Goal: Find contact information: Find contact information

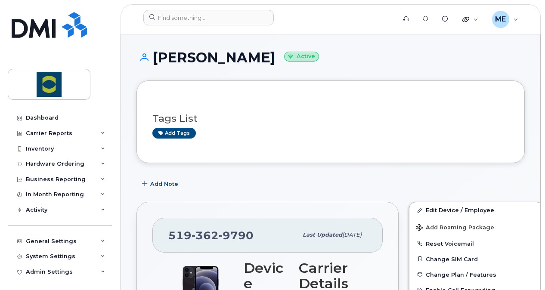
click at [113, 48] on div "Dashboard Carrier Reports Monthly Billing Data Daily Data Pooling Data Behavior…" at bounding box center [58, 145] width 117 height 290
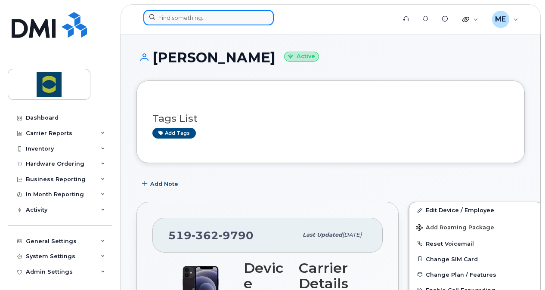
click at [180, 20] on input at bounding box center [208, 17] width 130 height 15
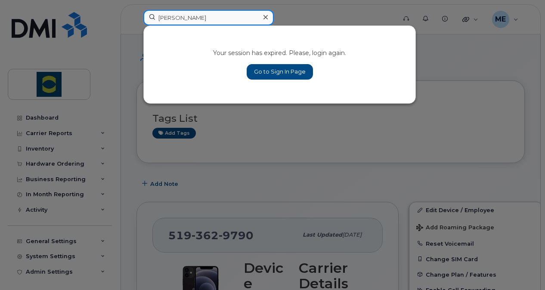
type input "blanca"
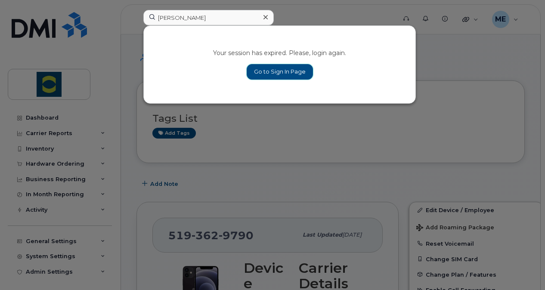
click at [281, 70] on link "Go to Sign In Page" at bounding box center [280, 71] width 66 height 15
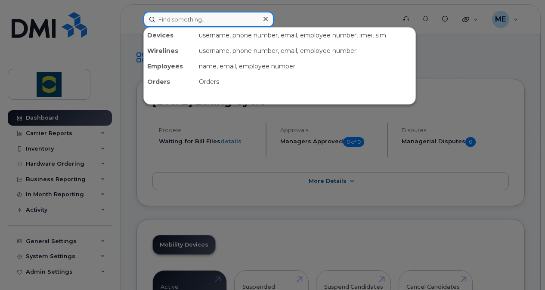
click at [198, 15] on input at bounding box center [208, 19] width 130 height 15
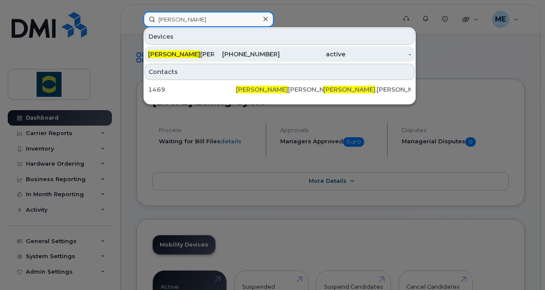
type input "blanca"
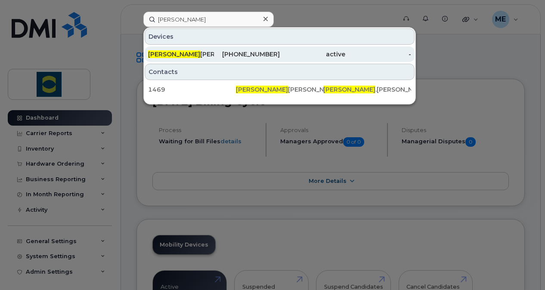
click at [178, 55] on div "Blanca Villegas" at bounding box center [181, 54] width 66 height 9
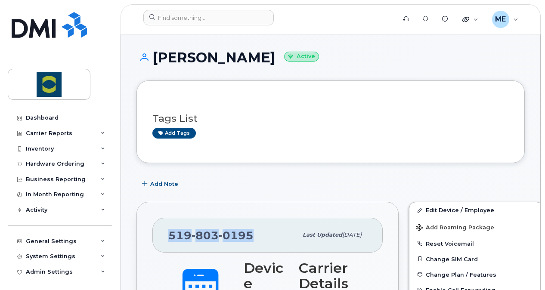
drag, startPoint x: 254, startPoint y: 233, endPoint x: 167, endPoint y: 229, distance: 86.6
click at [167, 229] on div "[PHONE_NUMBER] Last updated [DATE]" at bounding box center [267, 235] width 230 height 34
copy span "[PHONE_NUMBER]"
